Goal: Find contact information: Find contact information

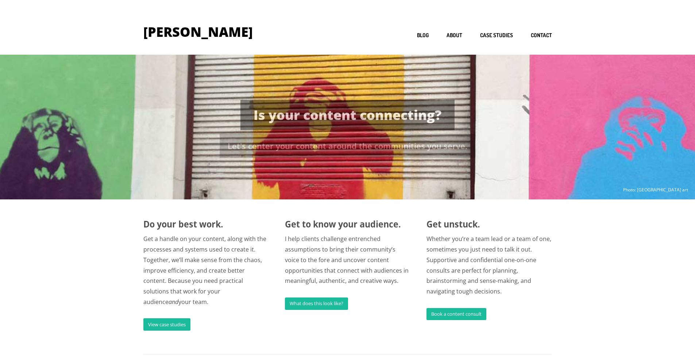
scroll to position [584, 0]
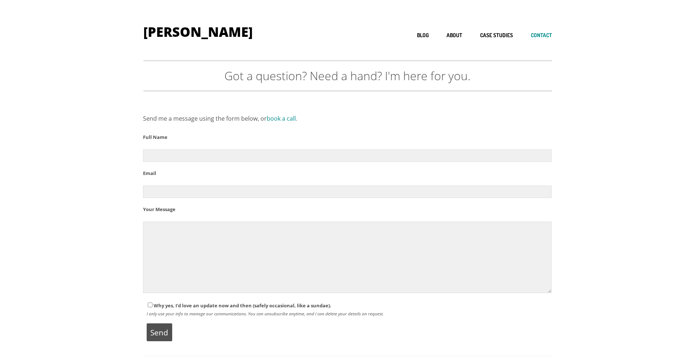
scroll to position [540, 0]
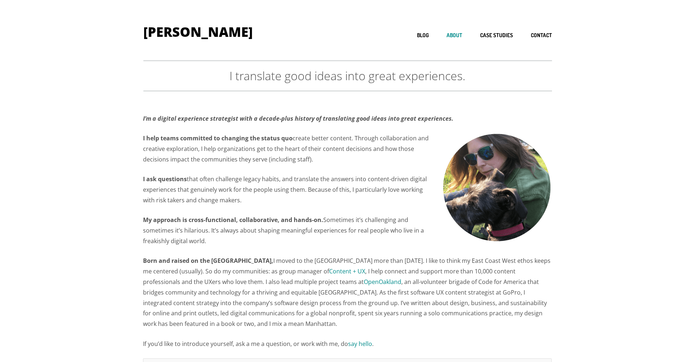
scroll to position [358, 0]
